Goal: Task Accomplishment & Management: Use online tool/utility

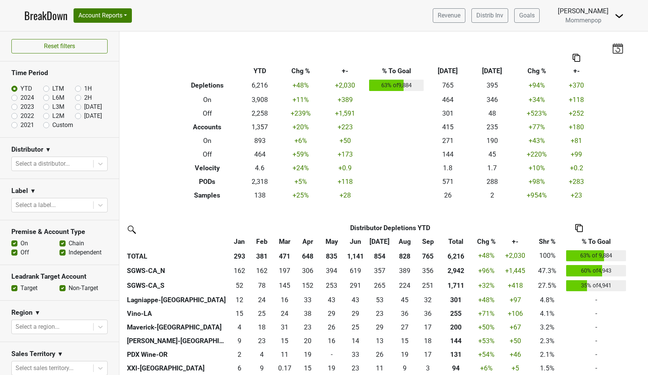
scroll to position [99, 0]
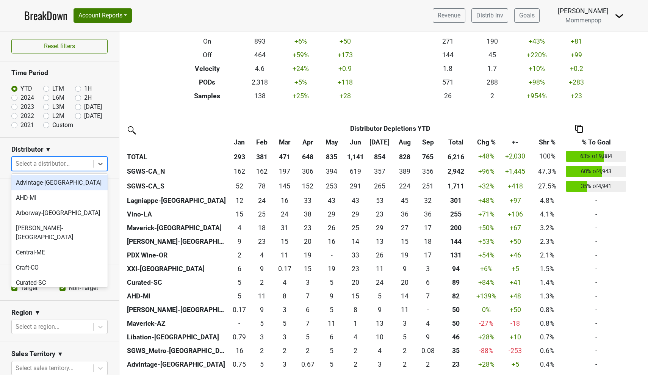
click at [60, 162] on div "Select a distributor..." at bounding box center [53, 163] width 74 height 9
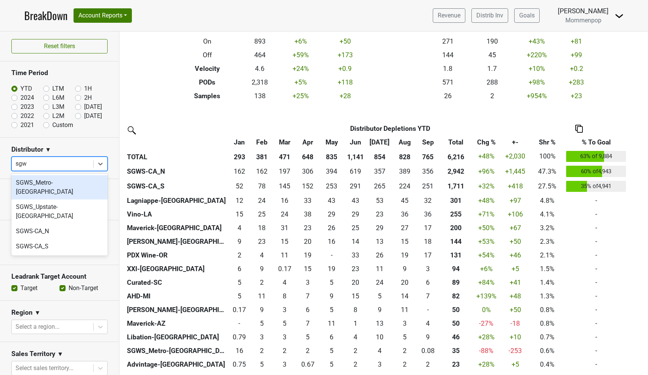
type input "sgws"
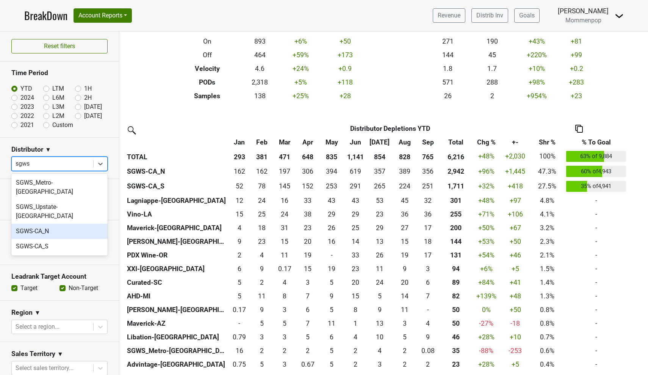
click at [46, 224] on div "SGWS-CA_N" at bounding box center [59, 231] width 96 height 15
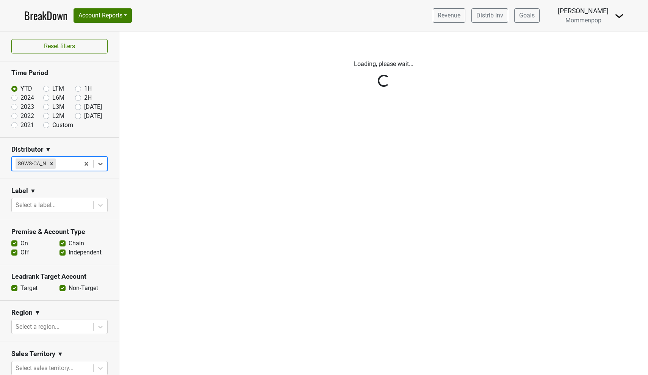
scroll to position [0, 0]
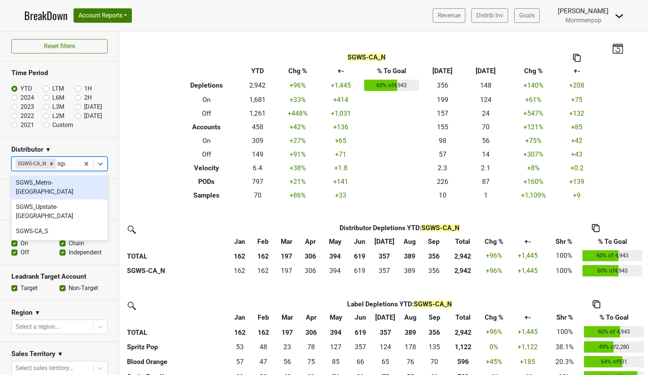
type input "sgws"
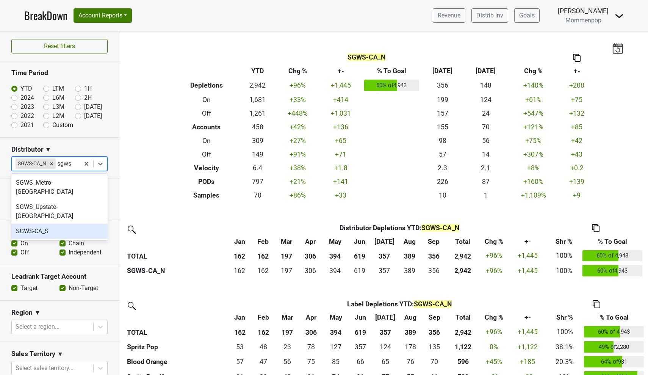
click at [56, 224] on div "SGWS-CA_S" at bounding box center [59, 231] width 96 height 15
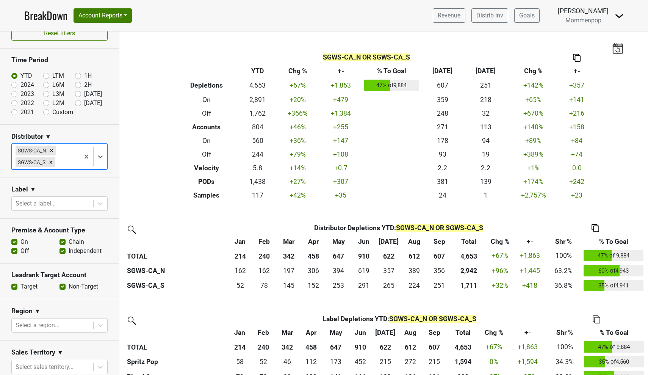
scroll to position [13, 0]
click at [20, 249] on label "Off" at bounding box center [24, 250] width 9 height 9
click at [15, 249] on input "Off" at bounding box center [14, 250] width 6 height 8
checkbox input "false"
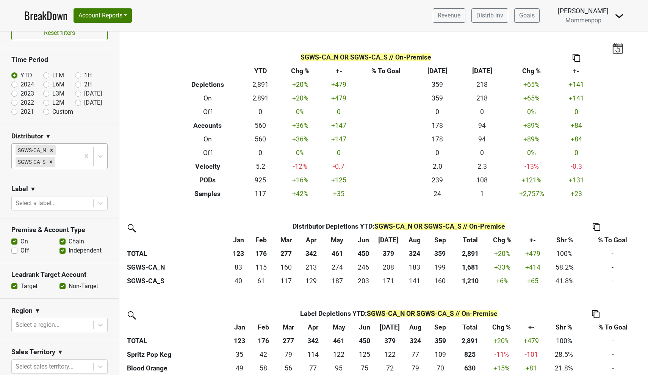
click at [69, 240] on label "Chain" at bounding box center [77, 241] width 16 height 9
click at [63, 240] on input "Chain" at bounding box center [63, 241] width 6 height 8
checkbox input "false"
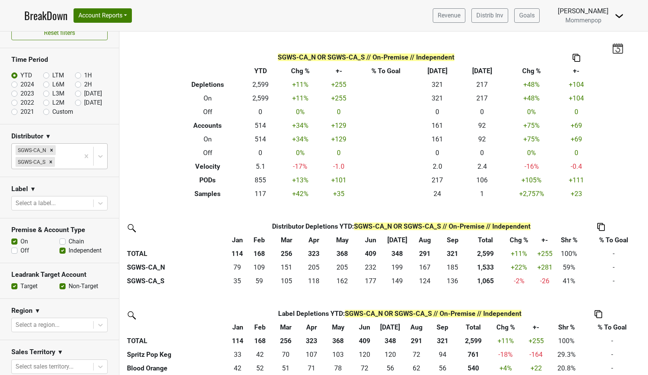
click at [69, 250] on label "Independent" at bounding box center [85, 250] width 33 height 9
click at [63, 250] on input "Independent" at bounding box center [63, 250] width 6 height 8
checkbox input "false"
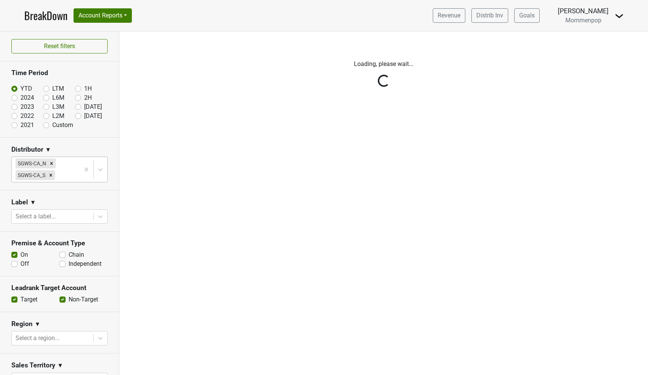
scroll to position [0, 0]
click at [63, 262] on div "Reset filters Time Period YTD LTM 1H 2024 L6M 2H 2023 L3M Sep '25 2022 L2M Oct …" at bounding box center [59, 202] width 119 height 343
click at [63, 264] on div "Reset filters Time Period YTD LTM 1H 2024 L6M 2H 2023 L3M Sep '25 2022 L2M Oct …" at bounding box center [59, 202] width 119 height 343
click at [14, 264] on div "Reset filters Time Period YTD LTM 1H 2024 L6M 2H 2023 L3M Sep '25 2022 L2M Oct …" at bounding box center [59, 202] width 119 height 343
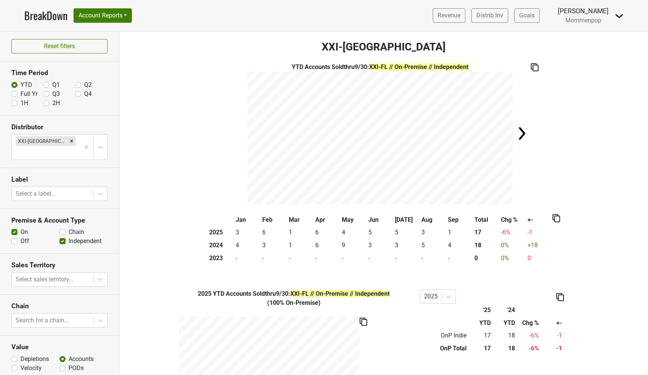
scroll to position [24, 0]
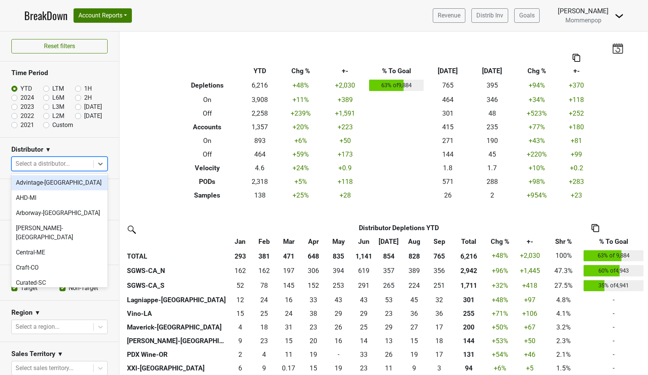
click at [77, 160] on div at bounding box center [53, 163] width 74 height 11
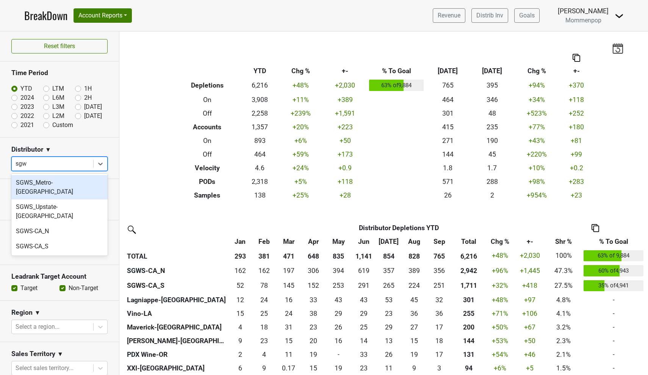
type input "sgws"
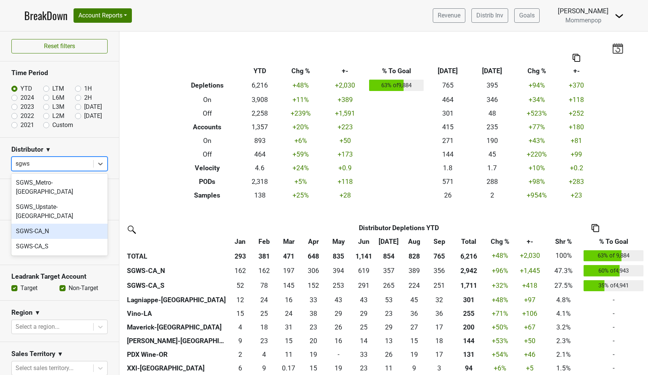
click at [46, 224] on div "SGWS-CA_N" at bounding box center [59, 231] width 96 height 15
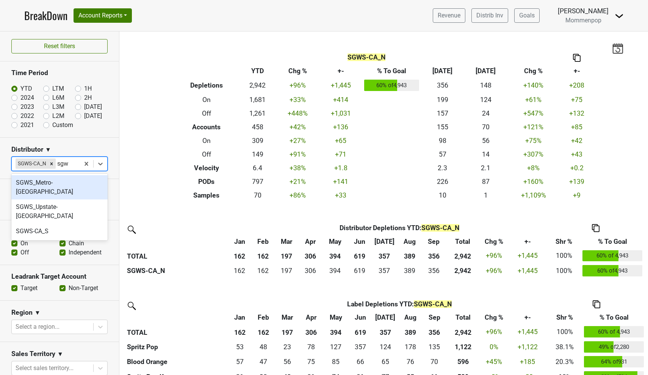
type input "sgws"
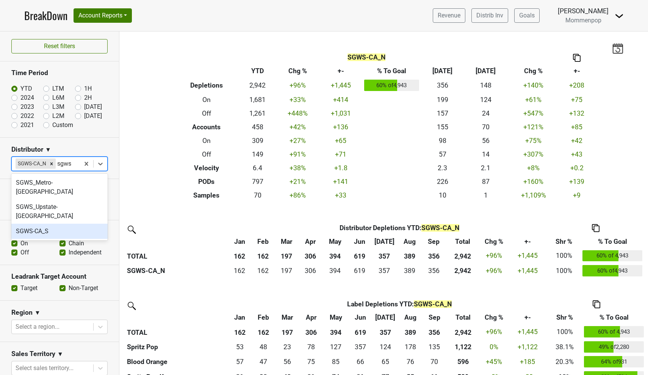
click at [60, 224] on div "SGWS-CA_S" at bounding box center [59, 231] width 96 height 15
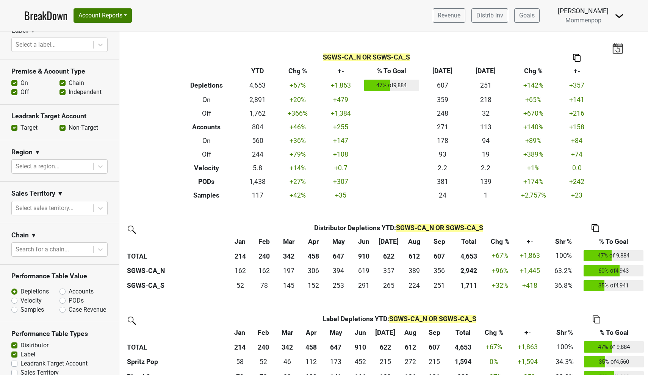
scroll to position [172, 0]
click at [69, 290] on label "Accounts" at bounding box center [81, 290] width 25 height 9
click at [63, 290] on input "Accounts" at bounding box center [83, 290] width 46 height 8
radio input "true"
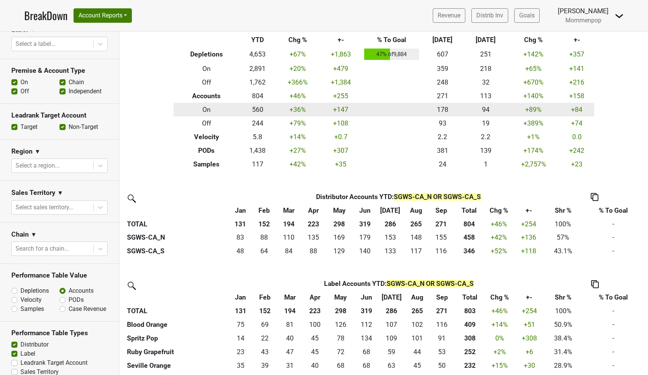
scroll to position [112, 0]
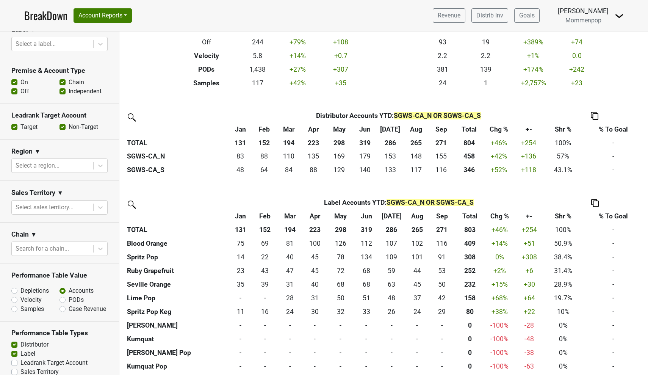
click at [20, 92] on label "Off" at bounding box center [24, 91] width 9 height 9
click at [15, 92] on input "Off" at bounding box center [14, 91] width 6 height 8
checkbox input "false"
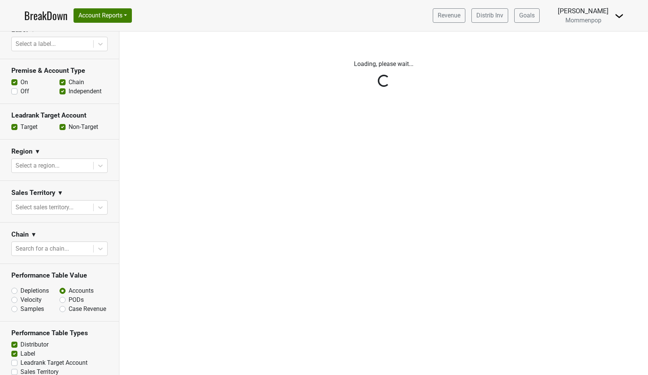
scroll to position [0, 0]
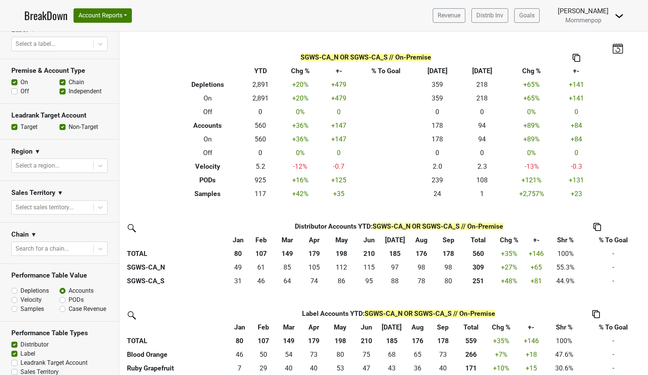
click at [69, 81] on label "Chain" at bounding box center [77, 82] width 16 height 9
click at [61, 81] on input "Chain" at bounding box center [63, 82] width 6 height 8
checkbox input "false"
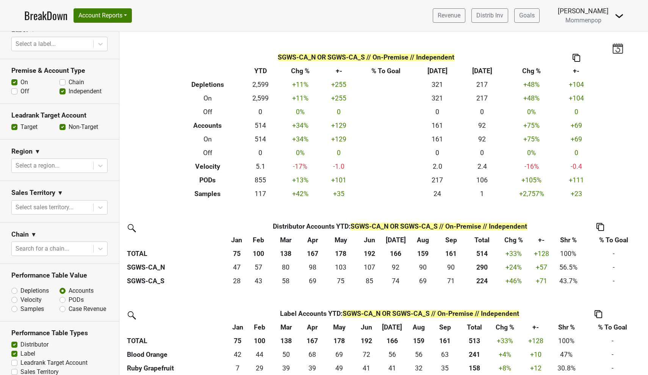
click at [69, 92] on label "Independent" at bounding box center [85, 91] width 33 height 9
click at [64, 92] on input "Independent" at bounding box center [63, 91] width 6 height 8
checkbox input "false"
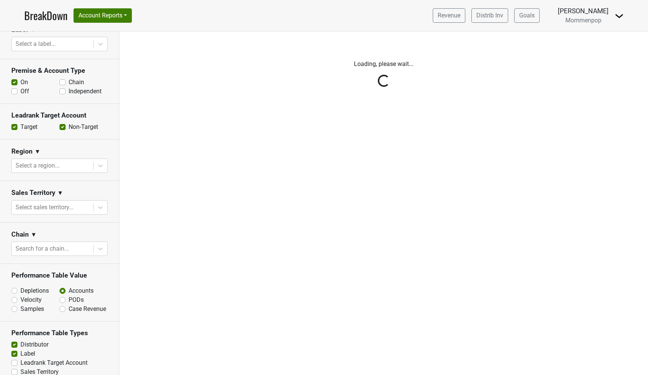
click at [64, 92] on div "Reset filters Time Period YTD LTM 1H 2024 L6M 2H 2023 L3M Sep '25 2022 L2M Oct …" at bounding box center [59, 202] width 119 height 343
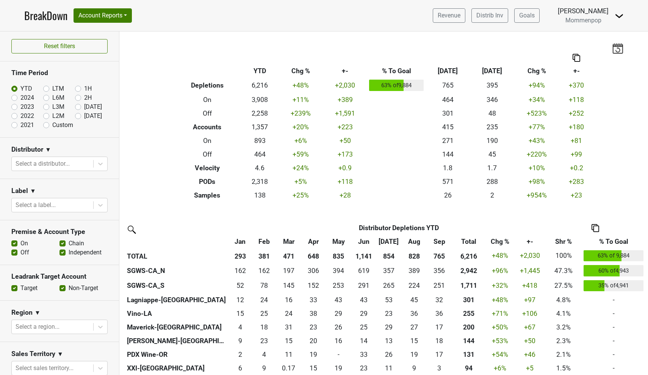
click at [20, 252] on label "Off" at bounding box center [24, 252] width 9 height 9
click at [15, 252] on input "Off" at bounding box center [14, 252] width 6 height 8
checkbox input "false"
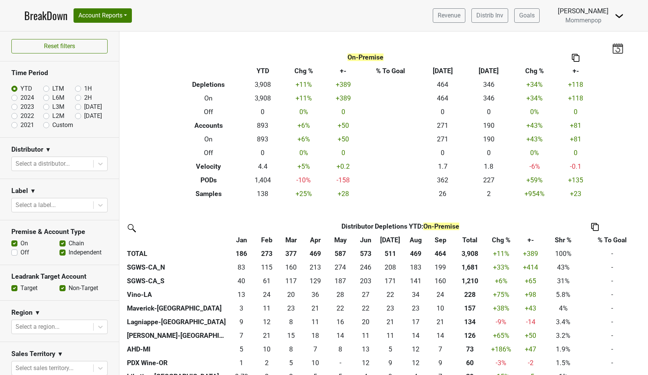
click at [52, 125] on label "Custom" at bounding box center [62, 125] width 21 height 9
click at [46, 125] on input "Custom" at bounding box center [58, 125] width 30 height 8
radio input "true"
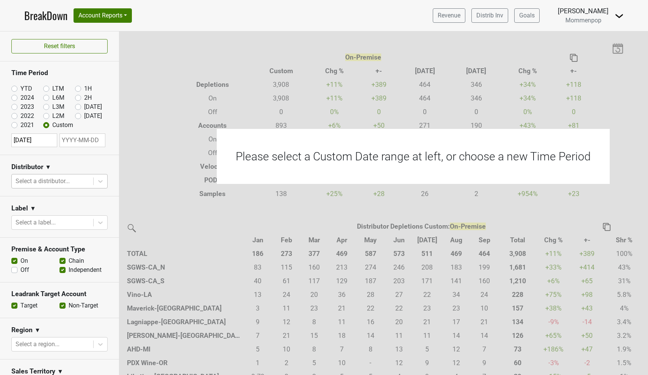
click at [40, 180] on div "Select a distributor..." at bounding box center [53, 181] width 74 height 9
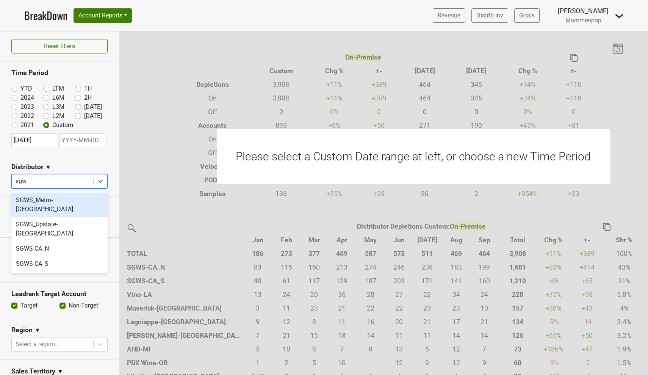
type input "sgws"
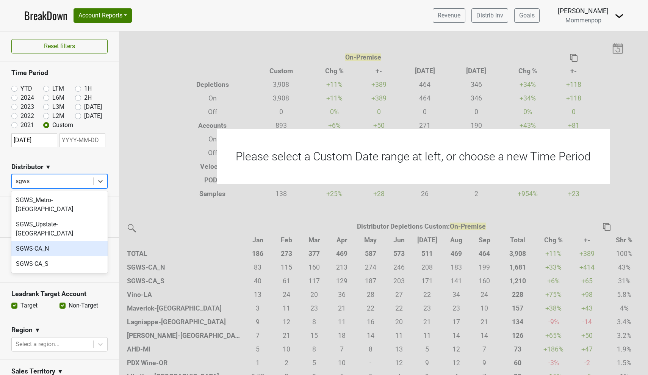
click at [45, 241] on div "SGWS-CA_N" at bounding box center [59, 248] width 96 height 15
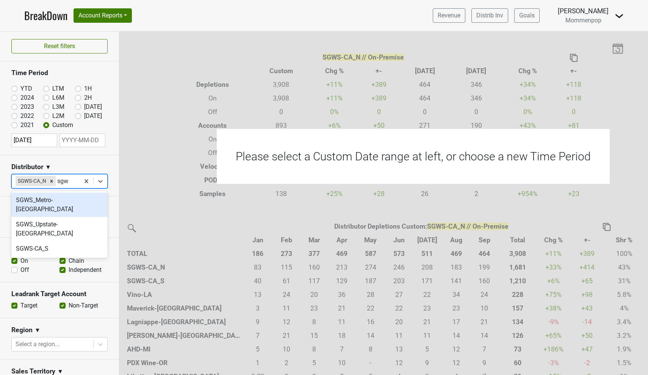
type input "sgws"
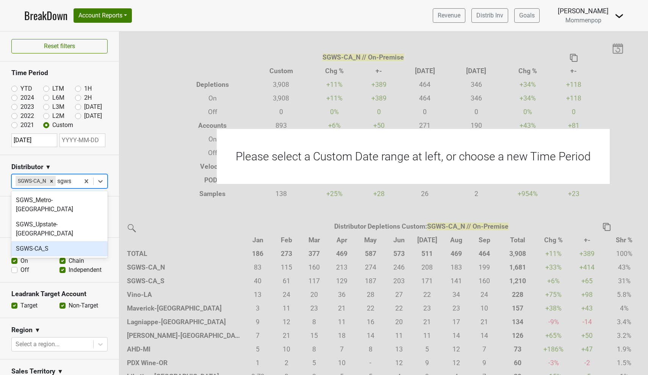
click at [61, 241] on div "SGWS-CA_S" at bounding box center [59, 248] width 96 height 15
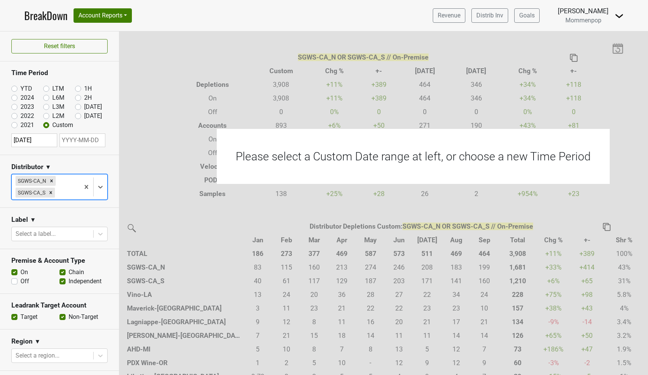
click at [44, 139] on input "[DATE]" at bounding box center [34, 140] width 46 height 14
select select "2025"
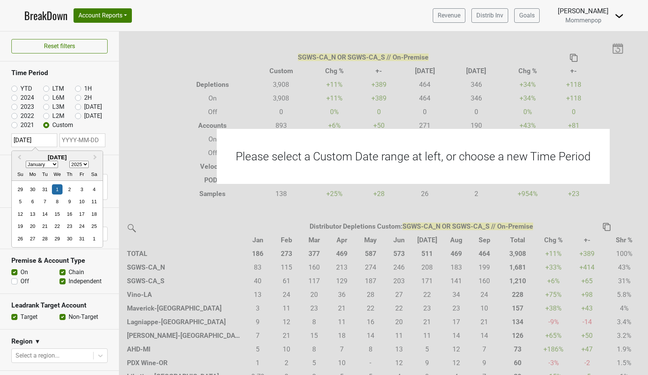
select select "11"
select select "2024"
click at [45, 236] on div "31" at bounding box center [45, 239] width 10 height 10
type input "[DATE]"
click at [98, 204] on section "Distributor ▼ SGWS-CA_N SGWS-CA_S" at bounding box center [59, 181] width 119 height 53
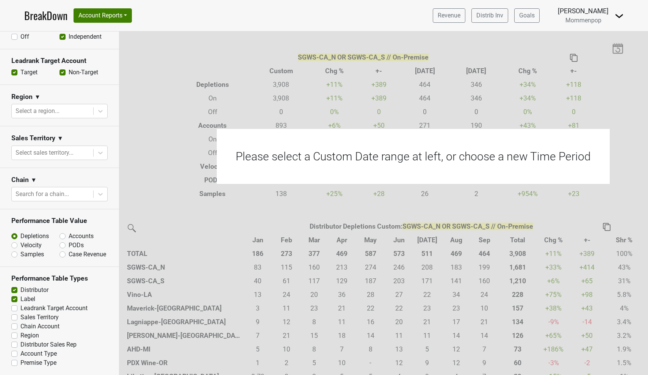
scroll to position [244, 0]
click at [69, 236] on label "Accounts" at bounding box center [81, 236] width 25 height 9
click at [64, 236] on input "Accounts" at bounding box center [83, 236] width 46 height 8
radio input "true"
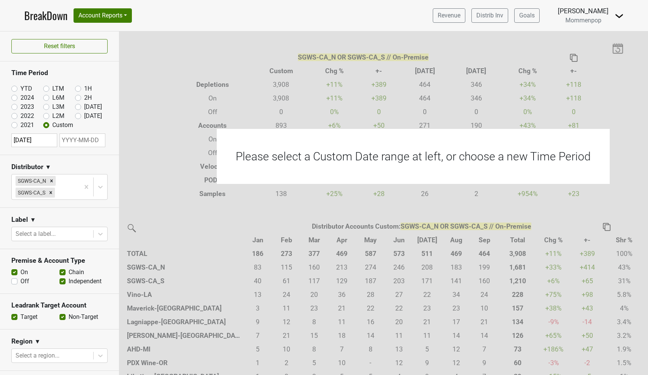
scroll to position [0, 0]
click at [51, 141] on input "[DATE]" at bounding box center [34, 140] width 46 height 14
select select "11"
select select "2024"
click at [22, 189] on div "1" at bounding box center [20, 189] width 10 height 10
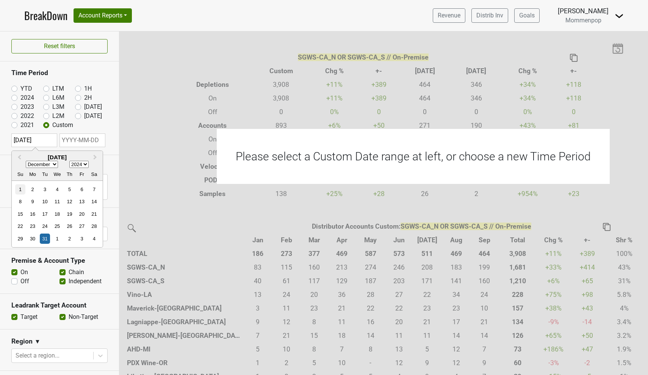
type input "[DATE]"
click at [87, 134] on input "text" at bounding box center [83, 140] width 46 height 14
select select "9"
select select "2025"
select select "11"
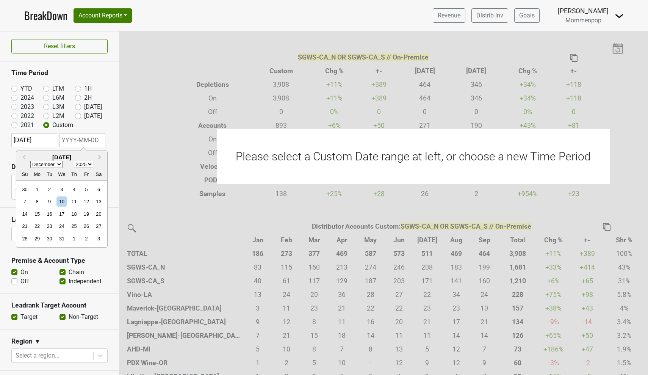
select select "2024"
click at [49, 239] on div "31" at bounding box center [49, 239] width 10 height 10
type input "[DATE]"
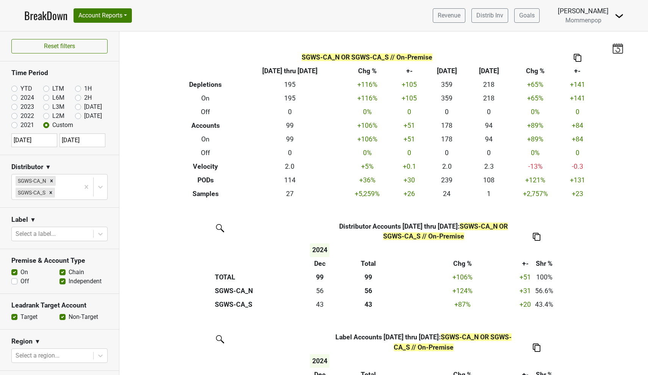
click at [20, 279] on label "Off" at bounding box center [24, 281] width 9 height 9
click at [15, 279] on input "Off" at bounding box center [14, 281] width 6 height 8
checkbox input "true"
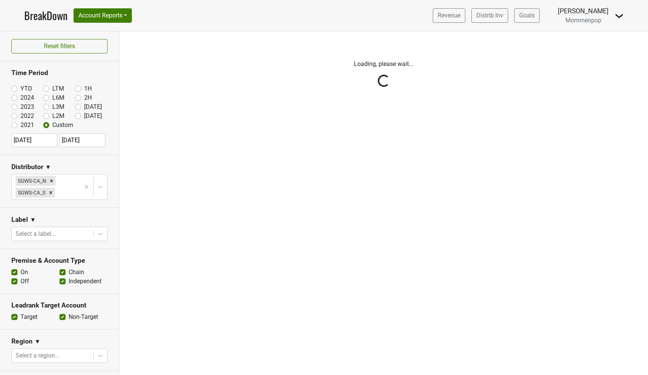
click at [14, 274] on div "Reset filters Time Period YTD LTM 1H 2024 L6M 2H 2023 L3M Sep '25 2022 L2M Oct …" at bounding box center [59, 202] width 119 height 343
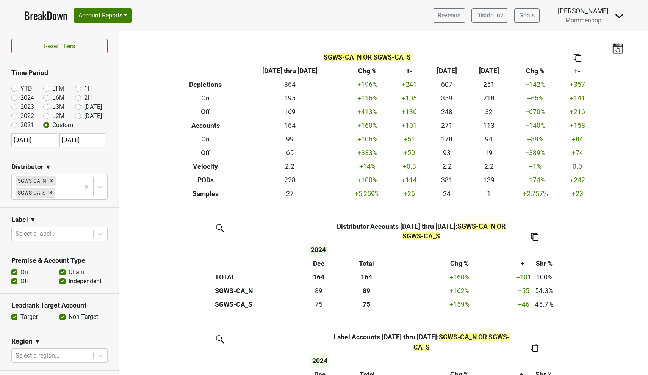
click at [20, 273] on label "On" at bounding box center [24, 272] width 8 height 9
click at [16, 273] on input "On" at bounding box center [14, 272] width 6 height 8
checkbox input "false"
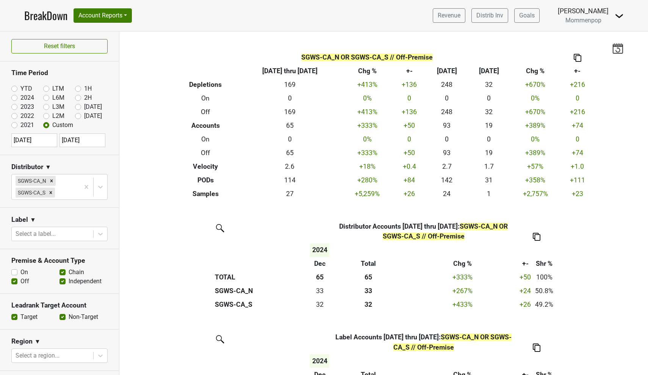
click at [69, 272] on label "Chain" at bounding box center [77, 272] width 16 height 9
click at [63, 272] on input "Chain" at bounding box center [63, 272] width 6 height 8
checkbox input "false"
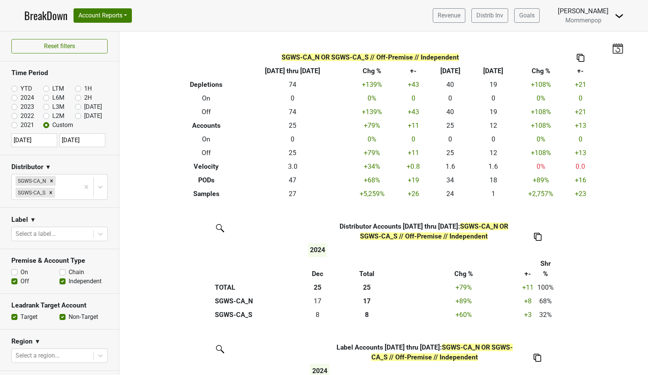
click at [44, 138] on input "[DATE]" at bounding box center [34, 140] width 46 height 14
select select "11"
select select "2024"
select select "0"
click at [37, 140] on input "[DATE]" at bounding box center [34, 140] width 46 height 14
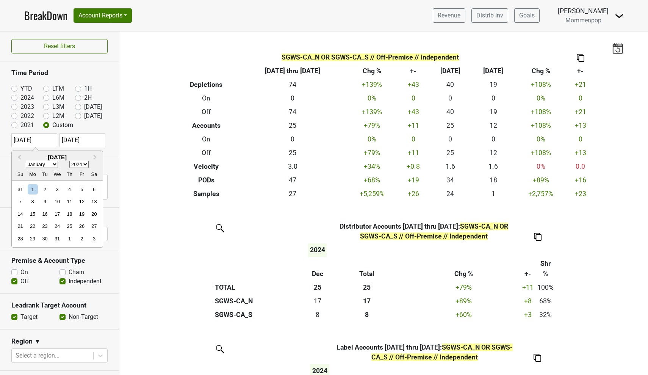
click at [42, 140] on input "[DATE]" at bounding box center [34, 140] width 46 height 14
drag, startPoint x: 47, startPoint y: 141, endPoint x: 5, endPoint y: 141, distance: 42.1
click at [5, 141] on section "Time Period YTD LTM 1H 2024 L6M 2H 2023 L3M Sep '25 2022 L2M Oct '25 2021 Custo…" at bounding box center [59, 107] width 119 height 93
type input "20"
select select "2020"
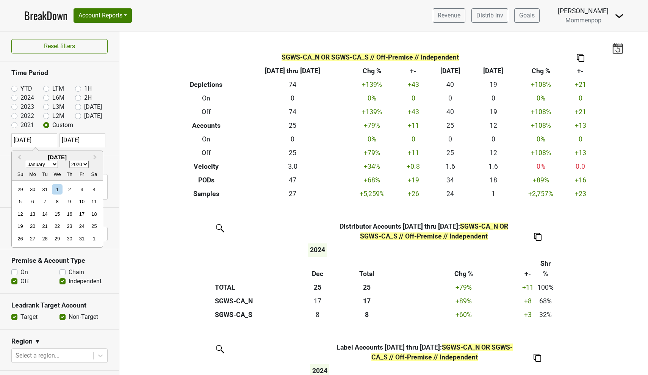
type input "[DATE]"
select select "2020"
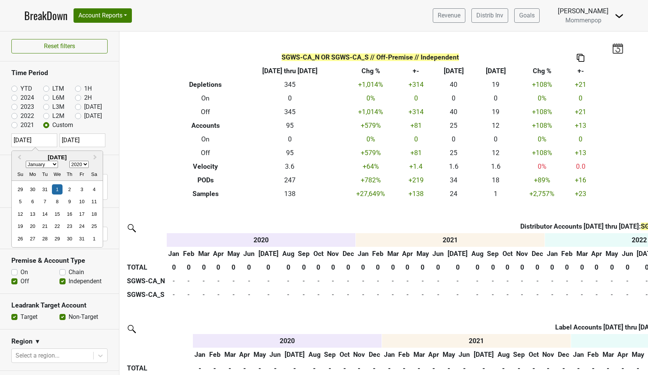
select select "11"
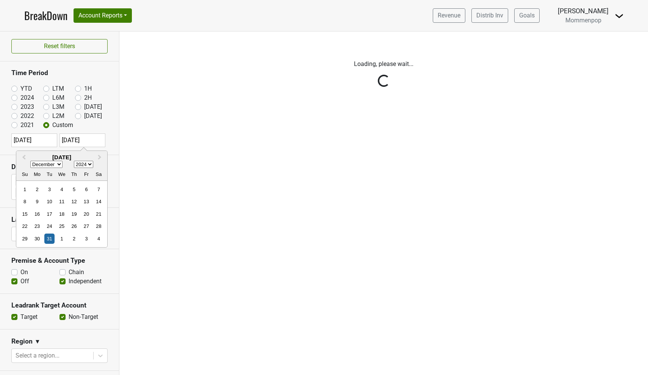
click at [93, 141] on div "Reset filters Time Period YTD LTM 1H 2024 L6M 2H 2023 L3M Sep '25 2022 L2M Oct …" at bounding box center [59, 202] width 119 height 343
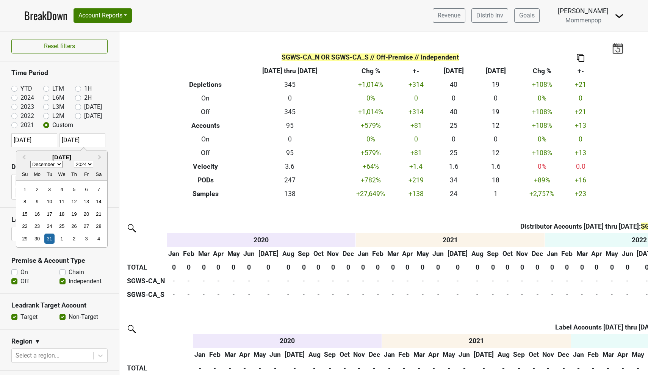
select select "2025"
select select "0"
click at [87, 237] on div "31" at bounding box center [86, 239] width 10 height 10
type input "[DATE]"
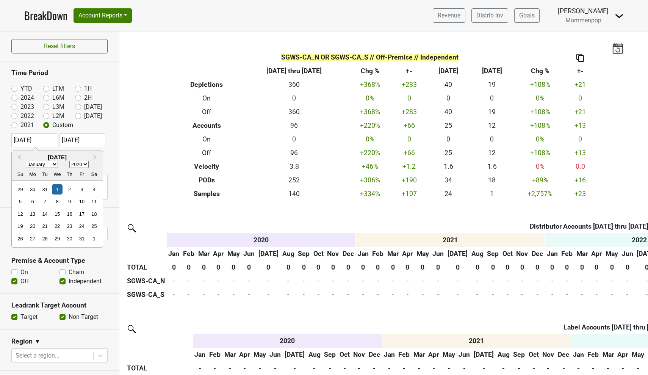
click at [34, 143] on input "[DATE]" at bounding box center [34, 140] width 46 height 14
select select "2025"
click at [58, 188] on div "1" at bounding box center [57, 189] width 10 height 10
type input "[DATE]"
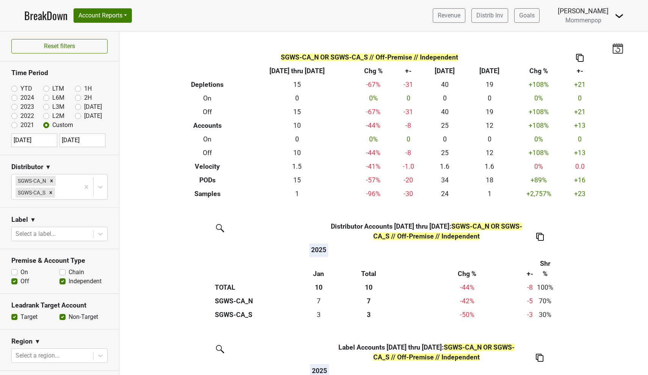
click at [111, 154] on section "Time Period YTD LTM 1H 2024 L6M 2H 2023 L3M Sep '25 2022 L2M Oct '25 2021 Custo…" at bounding box center [59, 107] width 119 height 93
click at [20, 271] on label "On" at bounding box center [24, 272] width 8 height 9
click at [15, 271] on input "On" at bounding box center [14, 272] width 6 height 8
checkbox input "true"
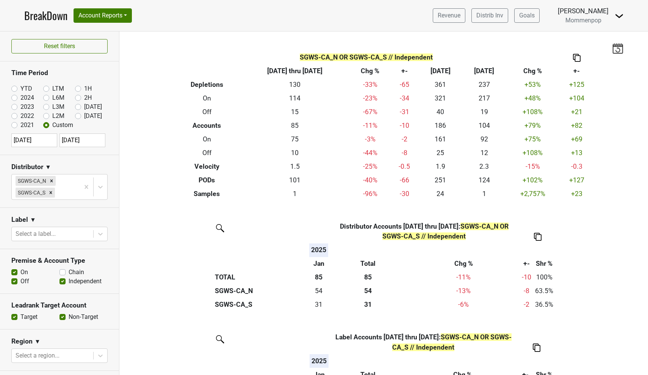
click at [51, 139] on input "[DATE]" at bounding box center [34, 140] width 46 height 14
select select "2025"
select select "1"
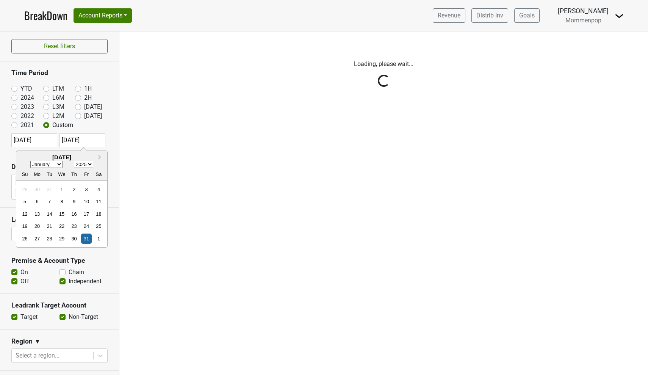
click at [92, 140] on div "Reset filters Time Period YTD LTM 1H 2024 L6M 2H 2023 L3M Sep '25 2022 L2M Oct …" at bounding box center [59, 202] width 119 height 343
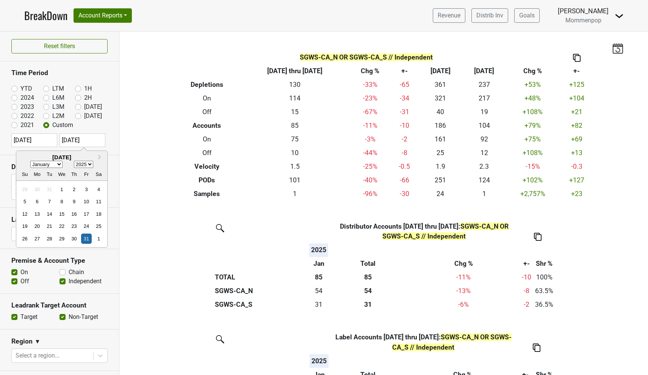
select select "1"
click at [88, 238] on div "28" at bounding box center [86, 239] width 10 height 10
type input "[DATE]"
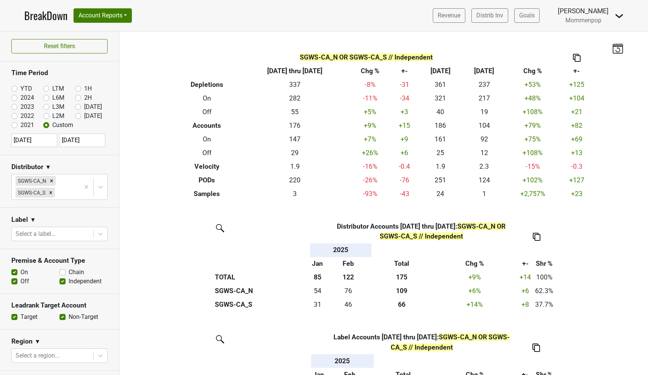
select select "2025"
click at [48, 144] on input "[DATE]" at bounding box center [34, 140] width 46 height 14
select select "1"
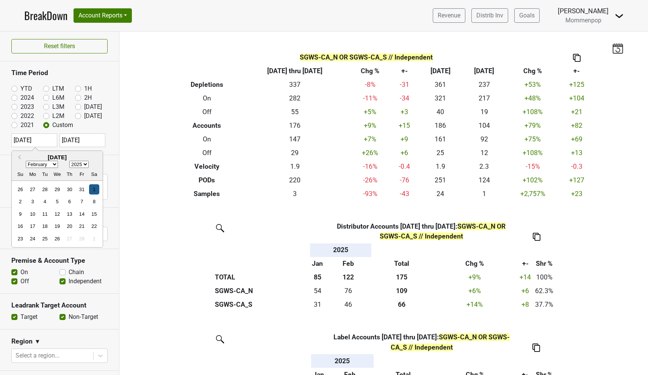
click at [94, 190] on div "1" at bounding box center [94, 189] width 10 height 10
type input "[DATE]"
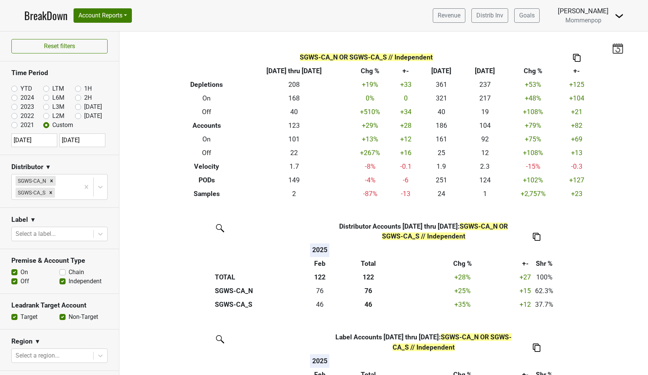
click at [91, 138] on input "[DATE]" at bounding box center [83, 140] width 46 height 14
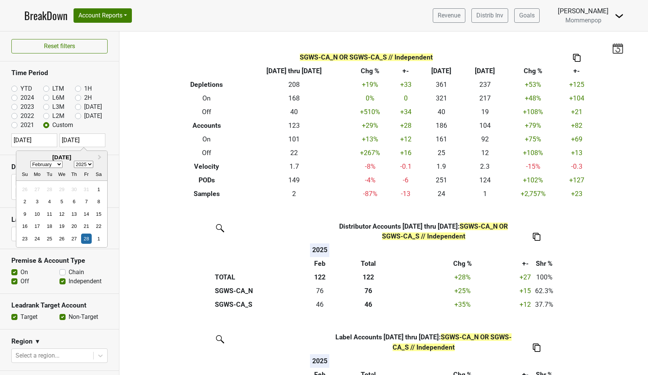
select select "2"
click at [36, 249] on div "31" at bounding box center [37, 251] width 10 height 10
type input "[DATE]"
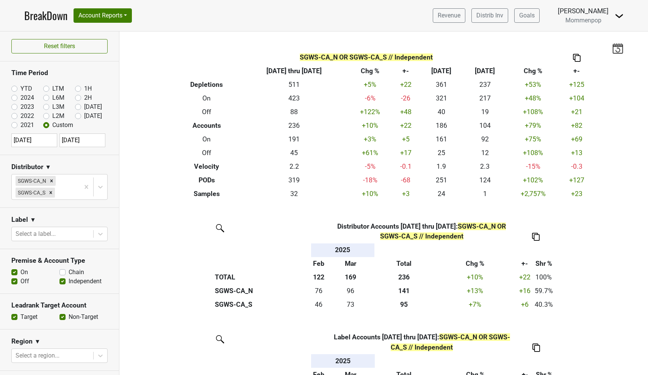
click at [45, 141] on input "[DATE]" at bounding box center [34, 140] width 46 height 14
select select "1"
select select "2025"
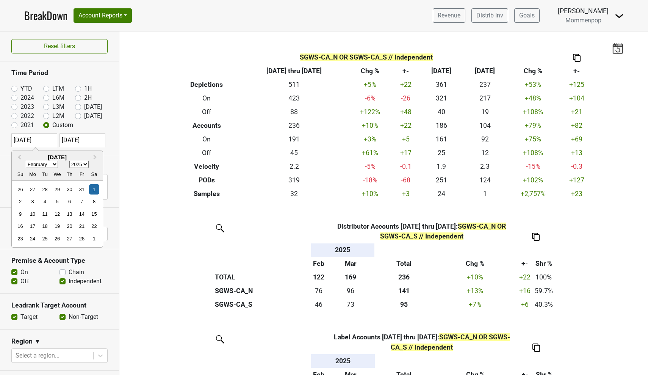
select select "2"
click at [95, 188] on div "1" at bounding box center [94, 189] width 10 height 10
type input "[DATE]"
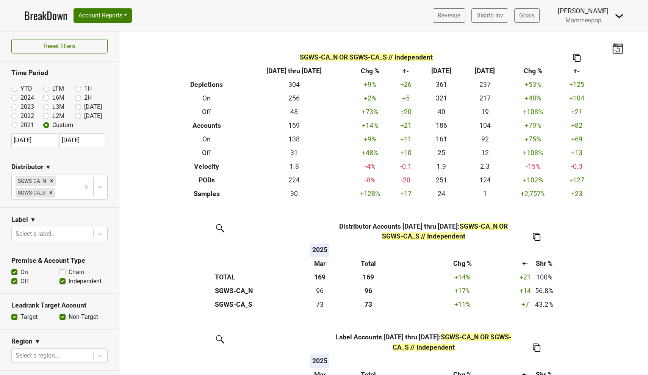
click at [63, 146] on input "[DATE]" at bounding box center [83, 140] width 46 height 14
select select "2"
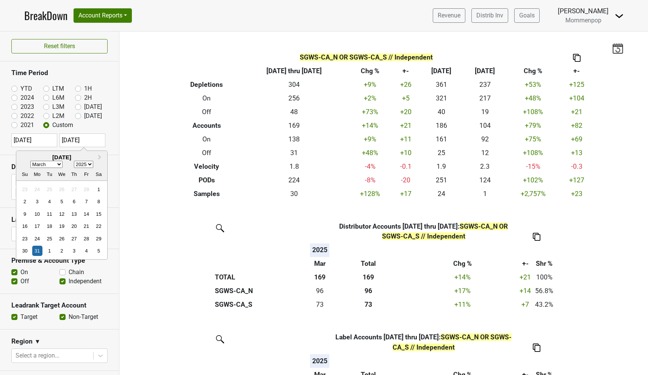
select select "2"
select select "2025"
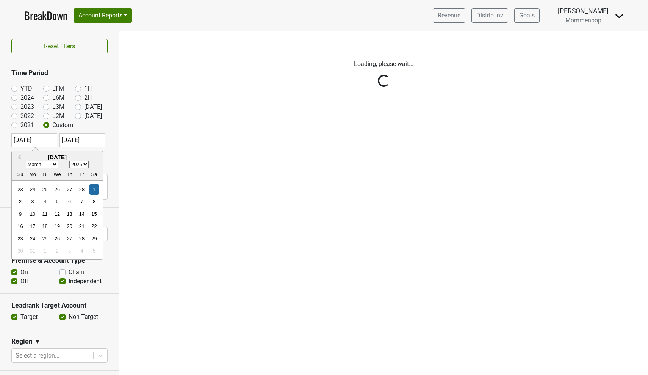
click at [49, 143] on div "Reset filters Time Period YTD LTM 1H 2024 L6M 2H 2023 L3M Sep '25 2022 L2M Oct …" at bounding box center [59, 202] width 119 height 343
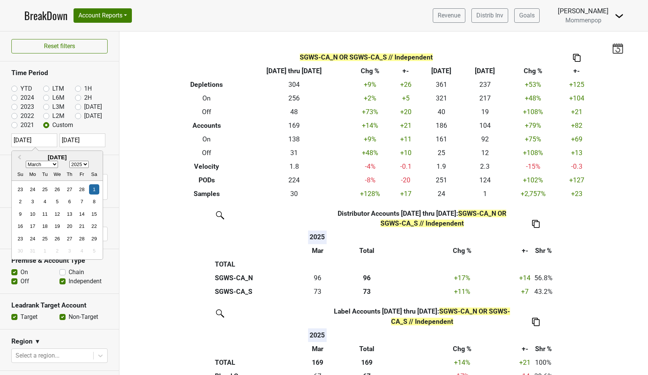
click at [86, 138] on div "Reset filters Time Period YTD LTM 1H 2024 L6M 2H 2023 L3M Sep '25 2022 L2M Oct …" at bounding box center [59, 202] width 119 height 343
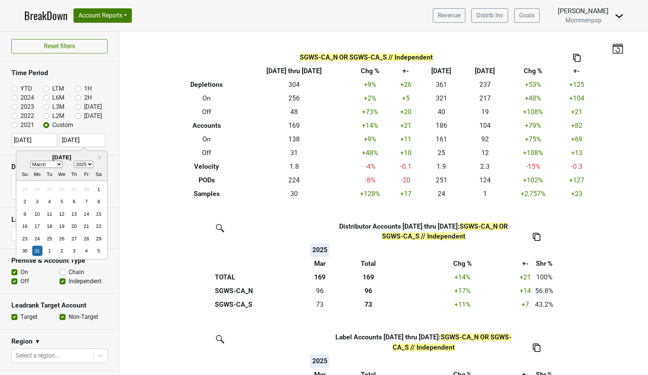
select select "3"
click at [63, 238] on div "30" at bounding box center [61, 239] width 10 height 10
type input "[DATE]"
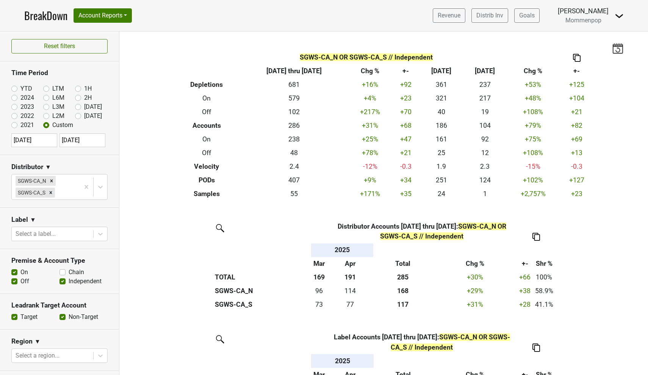
click at [46, 138] on input "[DATE]" at bounding box center [34, 140] width 46 height 14
select select "2"
select select "2025"
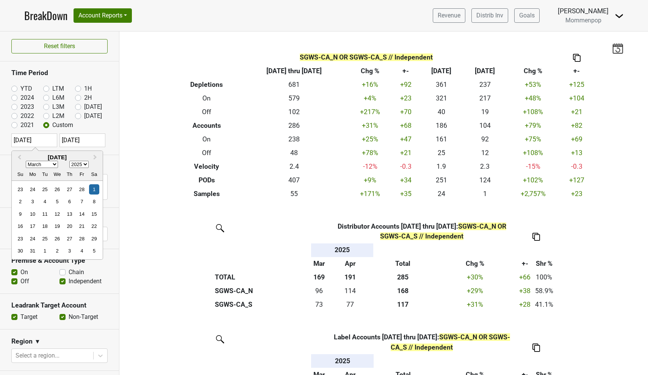
select select "3"
click at [44, 187] on div "1" at bounding box center [45, 189] width 10 height 10
type input "[DATE]"
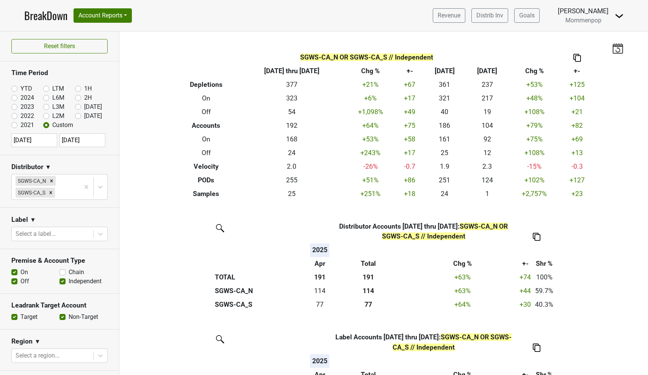
click at [85, 141] on input "[DATE]" at bounding box center [83, 140] width 46 height 14
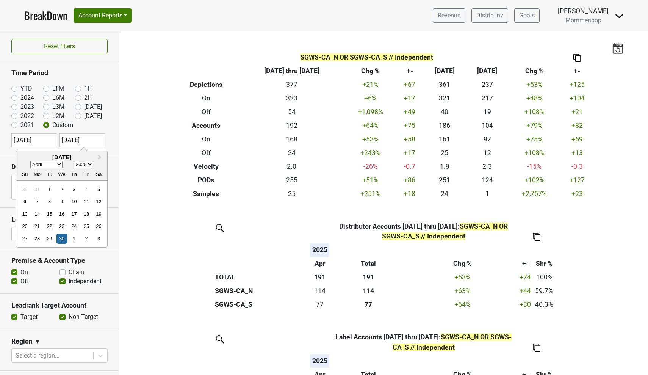
select select "4"
click at [99, 234] on div "31" at bounding box center [99, 239] width 10 height 10
type input "[DATE]"
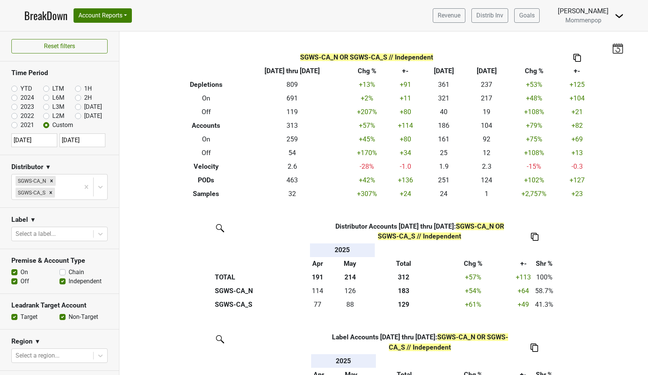
select select "3"
select select "2025"
click at [46, 142] on input "[DATE]" at bounding box center [34, 140] width 46 height 14
select select "4"
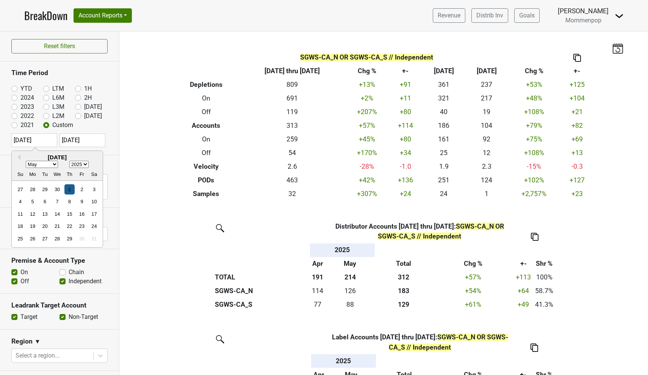
click at [72, 190] on div "1" at bounding box center [69, 189] width 10 height 10
type input "[DATE]"
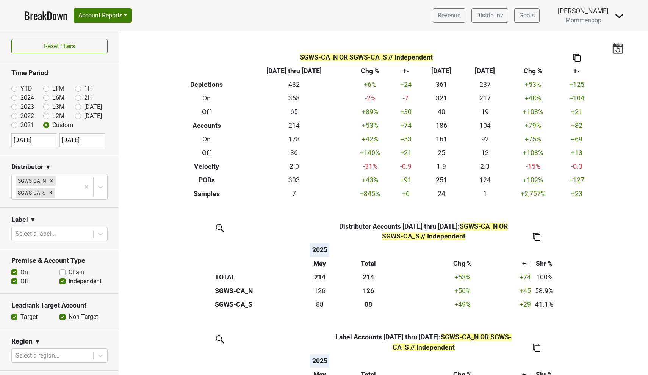
click at [88, 139] on input "[DATE]" at bounding box center [83, 140] width 46 height 14
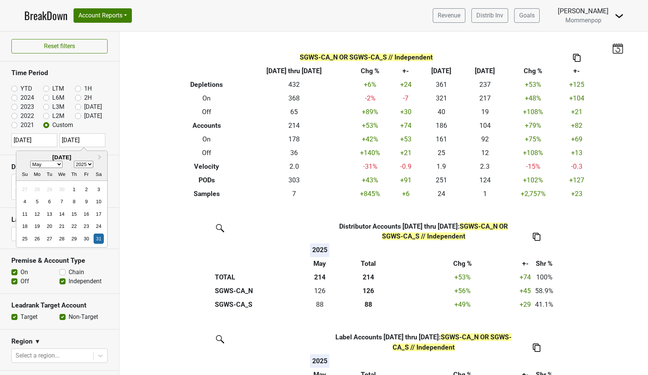
select select "5"
click at [39, 236] on div "30" at bounding box center [37, 239] width 10 height 10
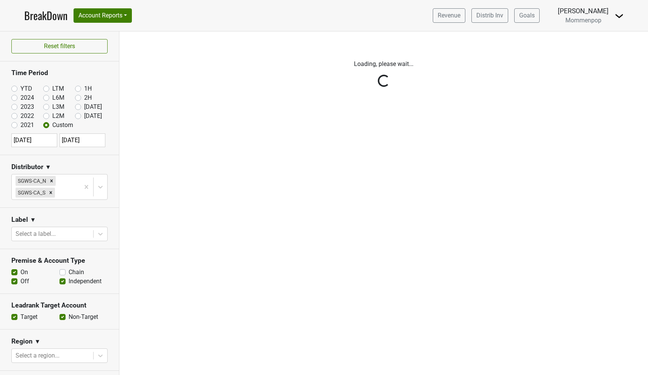
type input "[DATE]"
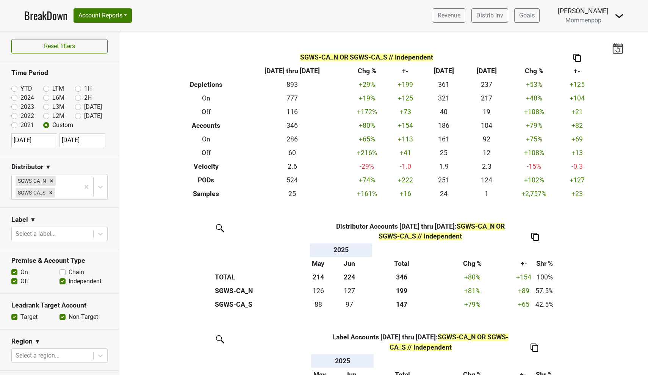
select select "4"
select select "2025"
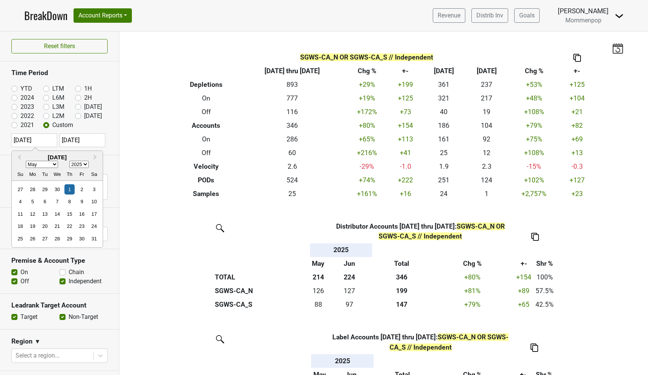
click at [43, 140] on input "[DATE]" at bounding box center [34, 140] width 46 height 14
select select "5"
click at [22, 188] on div "1" at bounding box center [20, 189] width 10 height 10
type input "[DATE]"
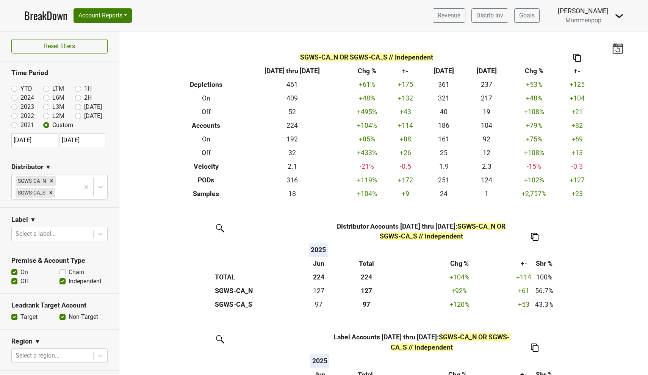
click at [93, 137] on input "[DATE]" at bounding box center [83, 140] width 46 height 14
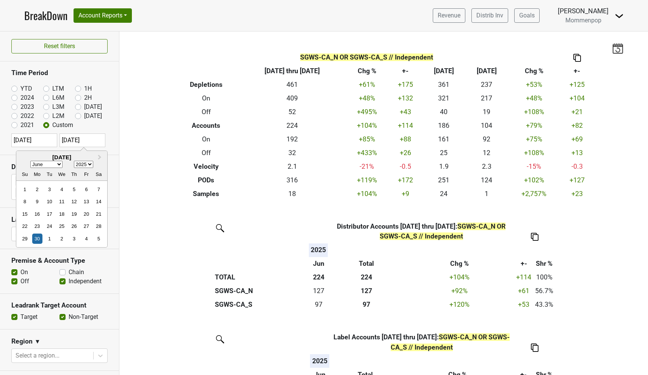
select select "6"
click at [76, 235] on div "31" at bounding box center [74, 239] width 10 height 10
type input "[DATE]"
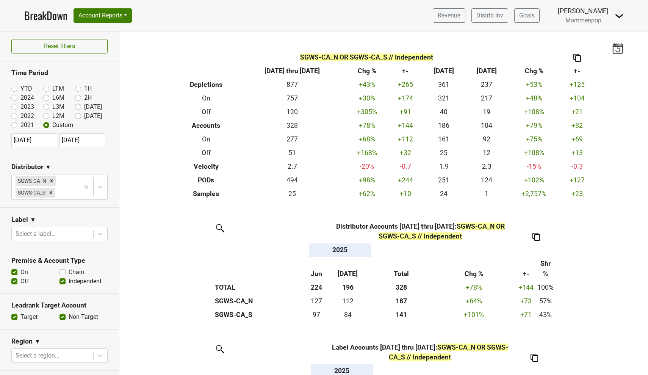
click at [46, 141] on input "[DATE]" at bounding box center [34, 140] width 46 height 14
select select "5"
select select "2025"
select select "6"
click at [47, 190] on div "1" at bounding box center [45, 189] width 10 height 10
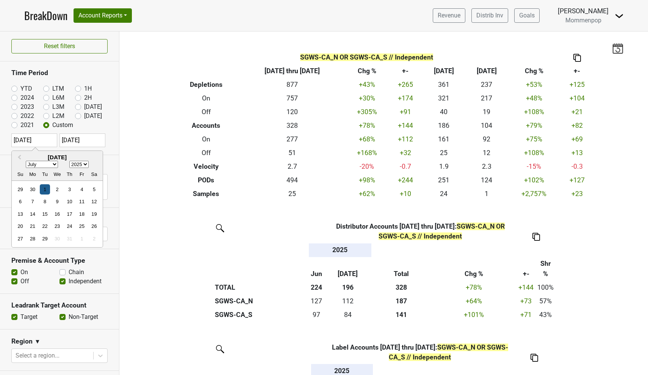
type input "[DATE]"
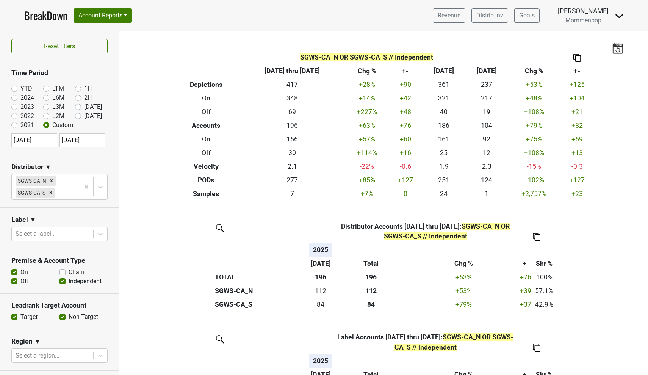
click at [86, 138] on input "[DATE]" at bounding box center [83, 140] width 46 height 14
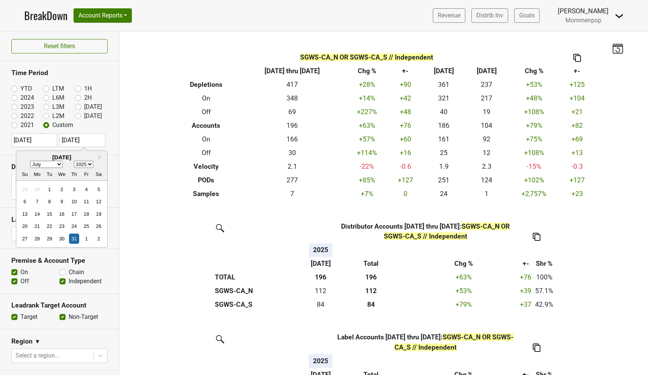
select select "7"
click at [53, 142] on div "Reset filters Time Period YTD LTM 1H 2024 L6M 2H 2023 L3M Sep '25 2022 L2M Oct …" at bounding box center [59, 202] width 119 height 343
select select "6"
select select "2025"
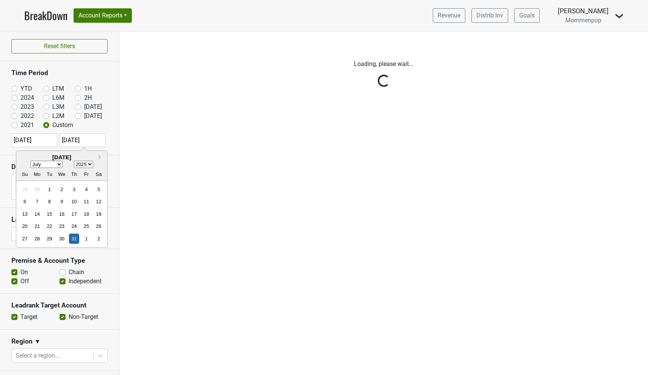
click at [94, 138] on div "Reset filters Time Period YTD LTM 1H 2024 L6M 2H 2023 L3M Sep '25 2022 L2M Oct …" at bounding box center [59, 202] width 119 height 343
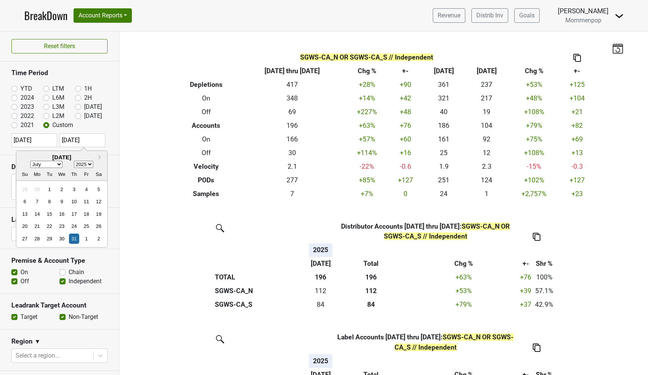
select select "7"
click at [28, 249] on div "31" at bounding box center [25, 251] width 10 height 10
type input "[DATE]"
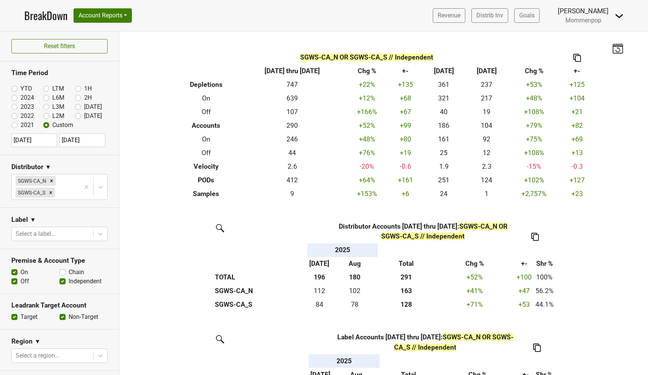
click at [47, 139] on input "[DATE]" at bounding box center [34, 140] width 46 height 14
select select "6"
select select "2025"
select select "7"
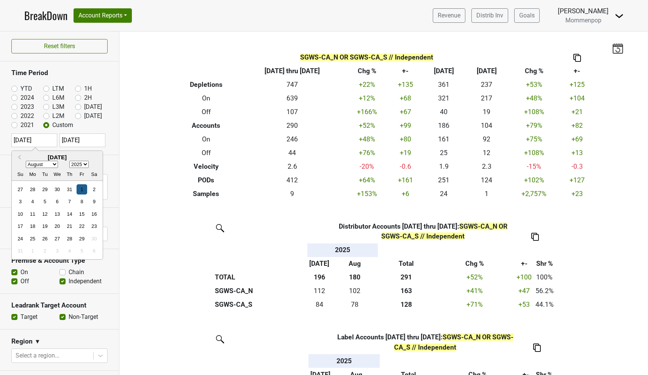
click at [81, 187] on div "1" at bounding box center [82, 189] width 10 height 10
type input "[DATE]"
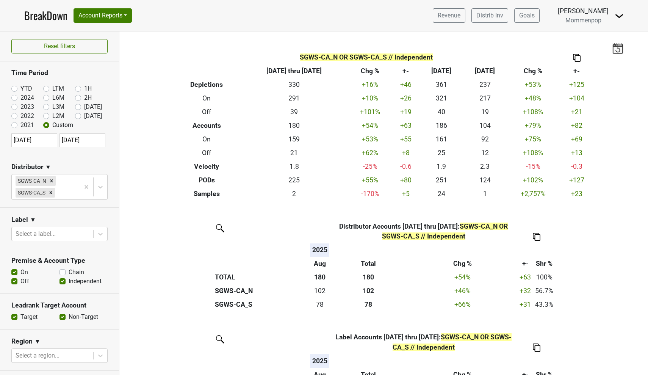
click at [82, 141] on input "[DATE]" at bounding box center [83, 140] width 46 height 14
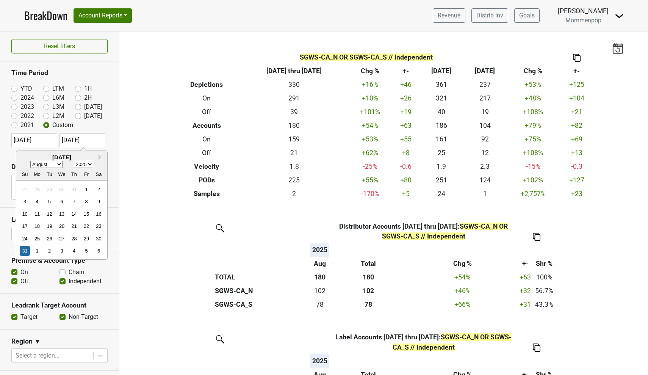
select select "8"
click at [53, 138] on div "Reset filters Time Period YTD LTM 1H 2024 L6M 2H 2023 L3M Sep '25 2022 L2M Oct …" at bounding box center [59, 202] width 119 height 343
select select "7"
select select "2025"
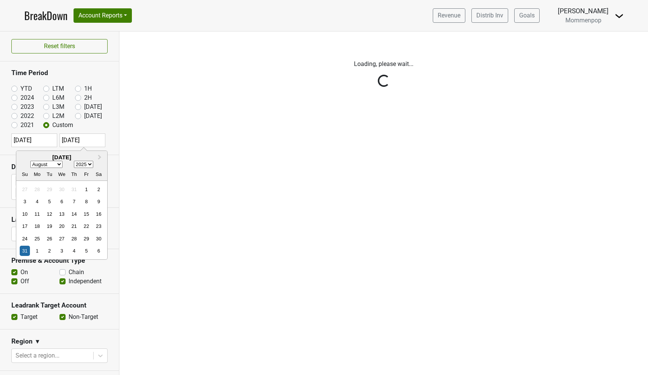
click at [84, 138] on div "Reset filters Time Period YTD LTM 1H 2024 L6M 2H 2023 L3M Sep '25 2022 L2M Oct …" at bounding box center [59, 202] width 119 height 343
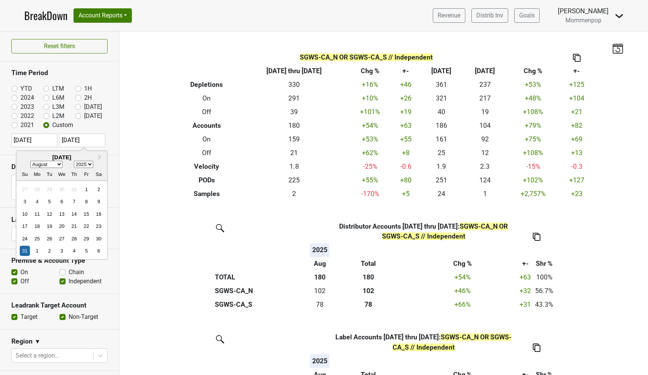
select select "8"
click at [50, 237] on div "30" at bounding box center [49, 239] width 10 height 10
type input "[DATE]"
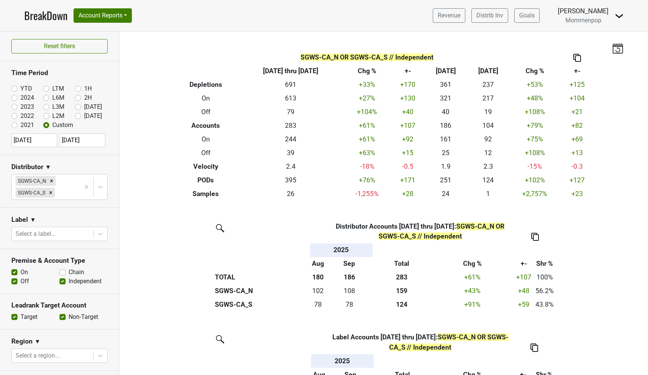
click at [47, 142] on input "[DATE]" at bounding box center [34, 140] width 46 height 14
select select "7"
select select "2025"
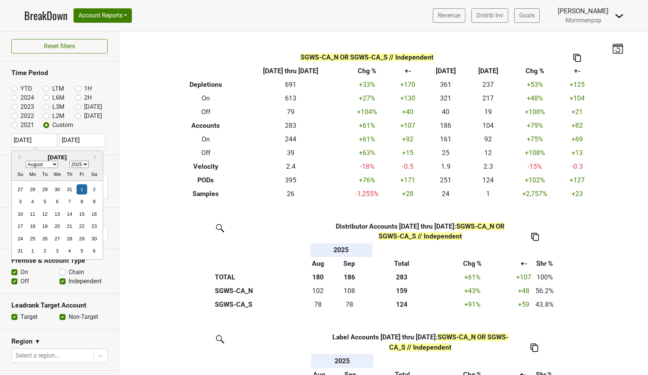
select select "8"
click at [33, 190] on div "1" at bounding box center [33, 189] width 10 height 10
type input "[DATE]"
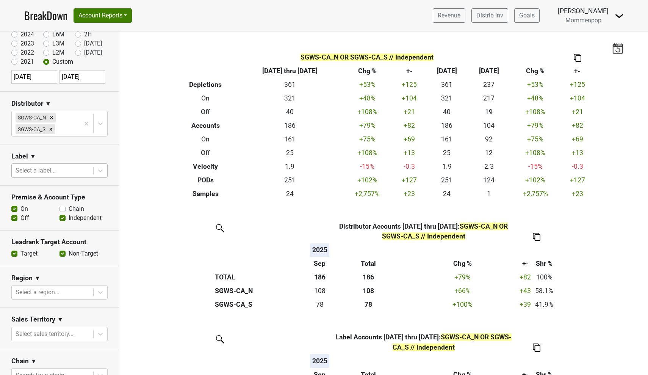
scroll to position [64, 0]
click at [20, 215] on label "Off" at bounding box center [24, 216] width 9 height 9
click at [16, 215] on input "Off" at bounding box center [14, 216] width 6 height 8
checkbox input "false"
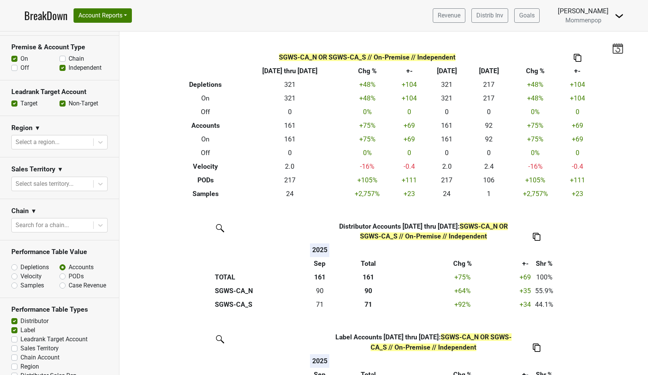
scroll to position [214, 0]
click at [20, 265] on label "Depletions" at bounding box center [34, 266] width 28 height 9
click at [16, 265] on input "Depletions" at bounding box center [34, 266] width 46 height 8
radio input "true"
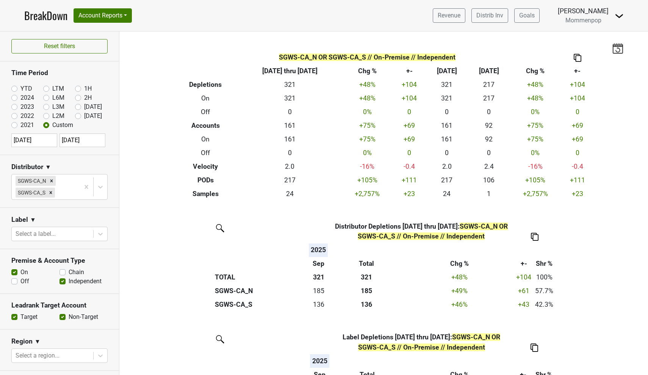
scroll to position [0, 0]
